Goal: Task Accomplishment & Management: Use online tool/utility

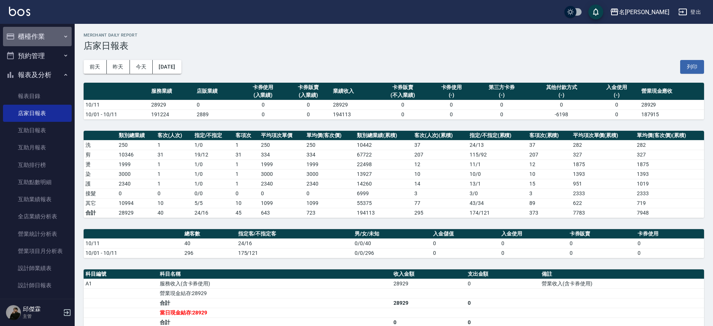
click at [44, 32] on button "櫃檯作業" at bounding box center [37, 36] width 69 height 19
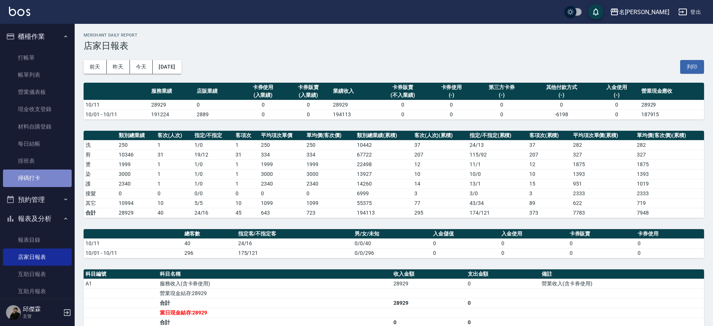
click at [51, 174] on link "掃碼打卡" at bounding box center [37, 178] width 69 height 17
